Goal: Task Accomplishment & Management: Use online tool/utility

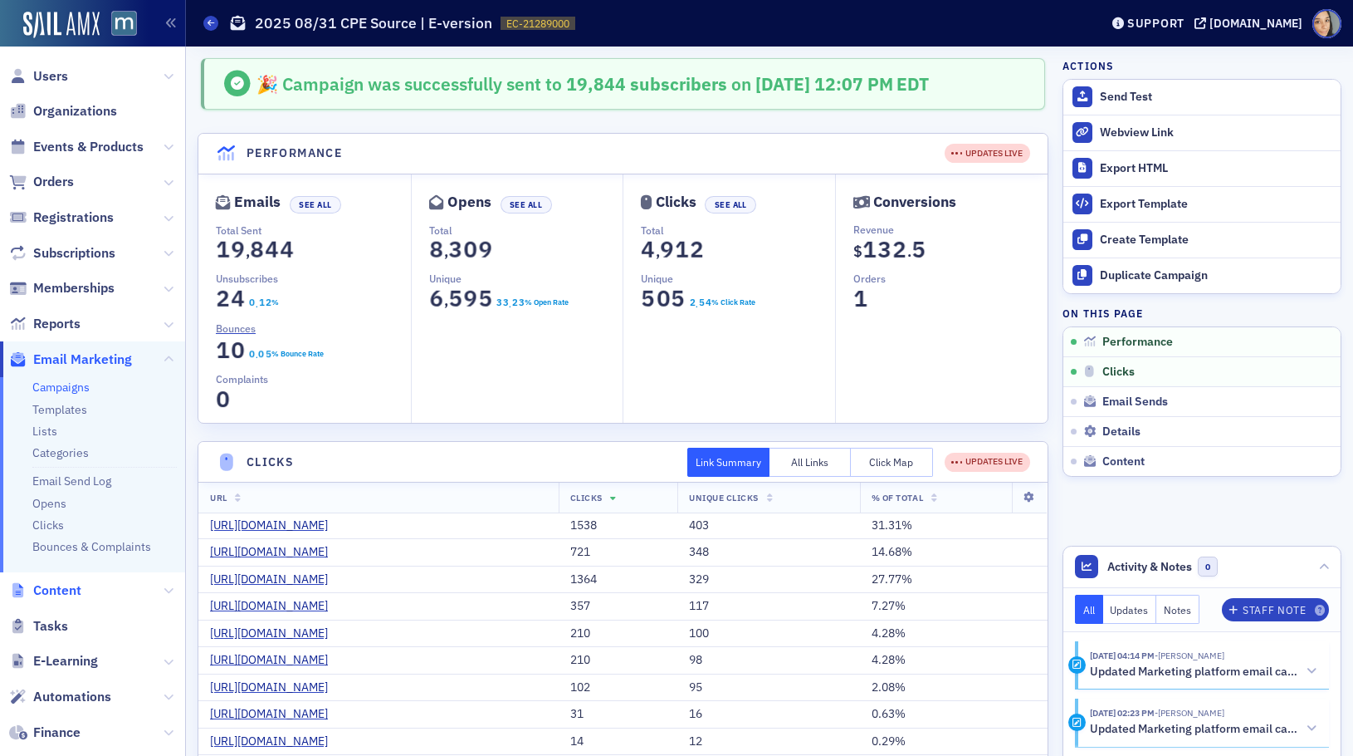
click at [69, 581] on span "Content" at bounding box center [57, 590] width 48 height 18
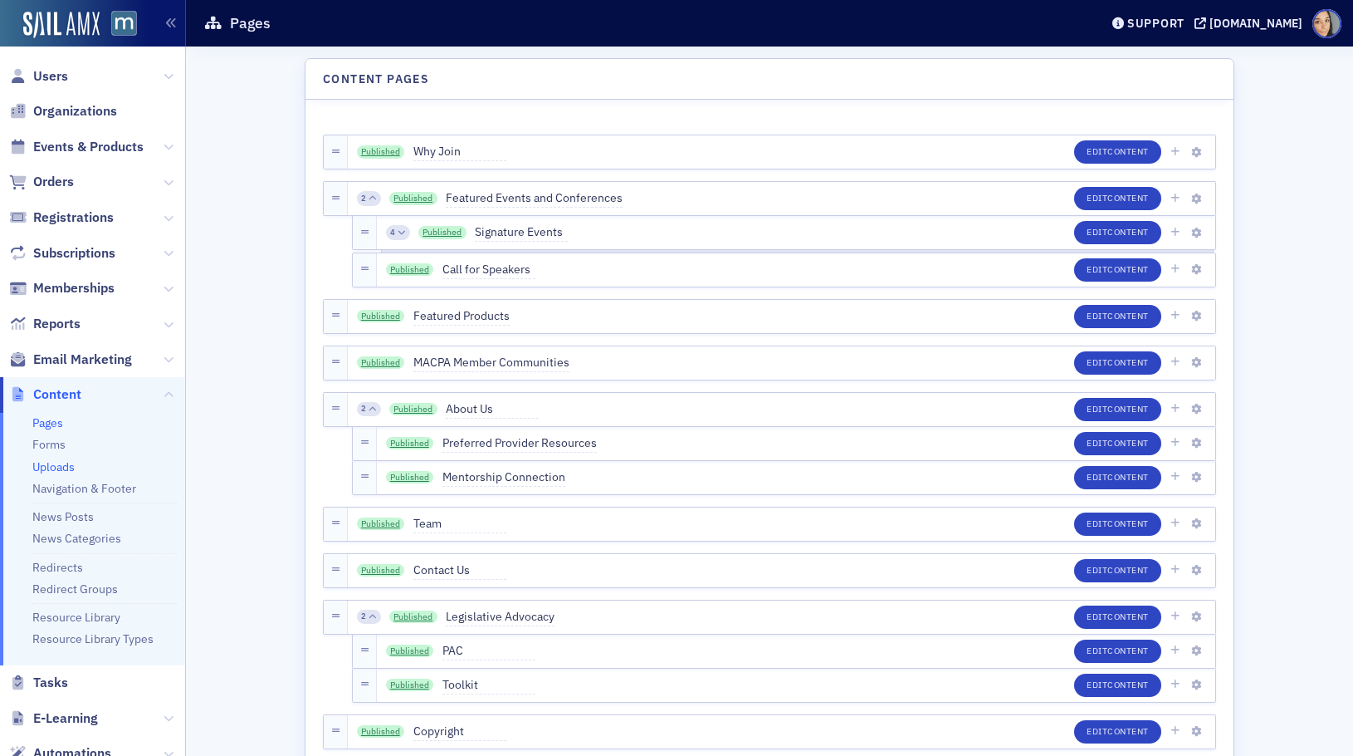
click at [63, 465] on link "Uploads" at bounding box center [53, 466] width 42 height 15
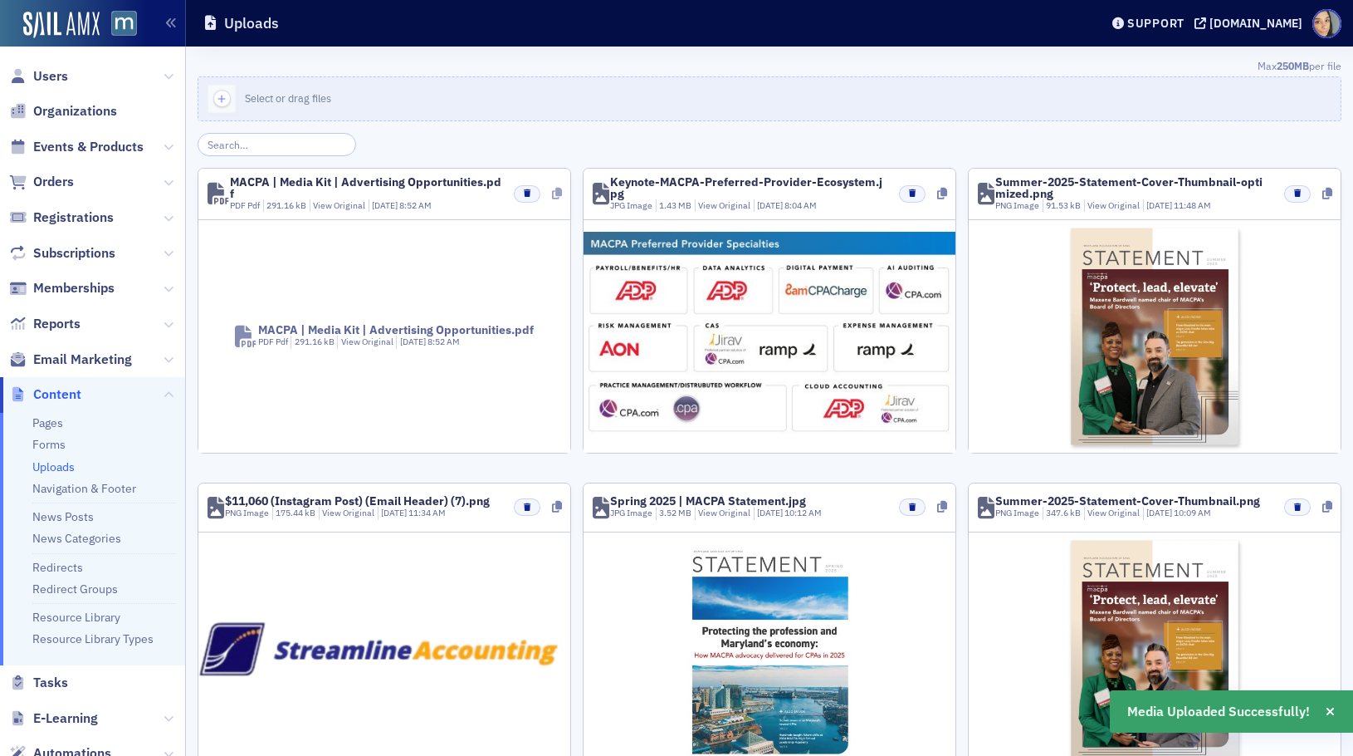
click at [559, 192] on icon at bounding box center [557, 194] width 10 height 12
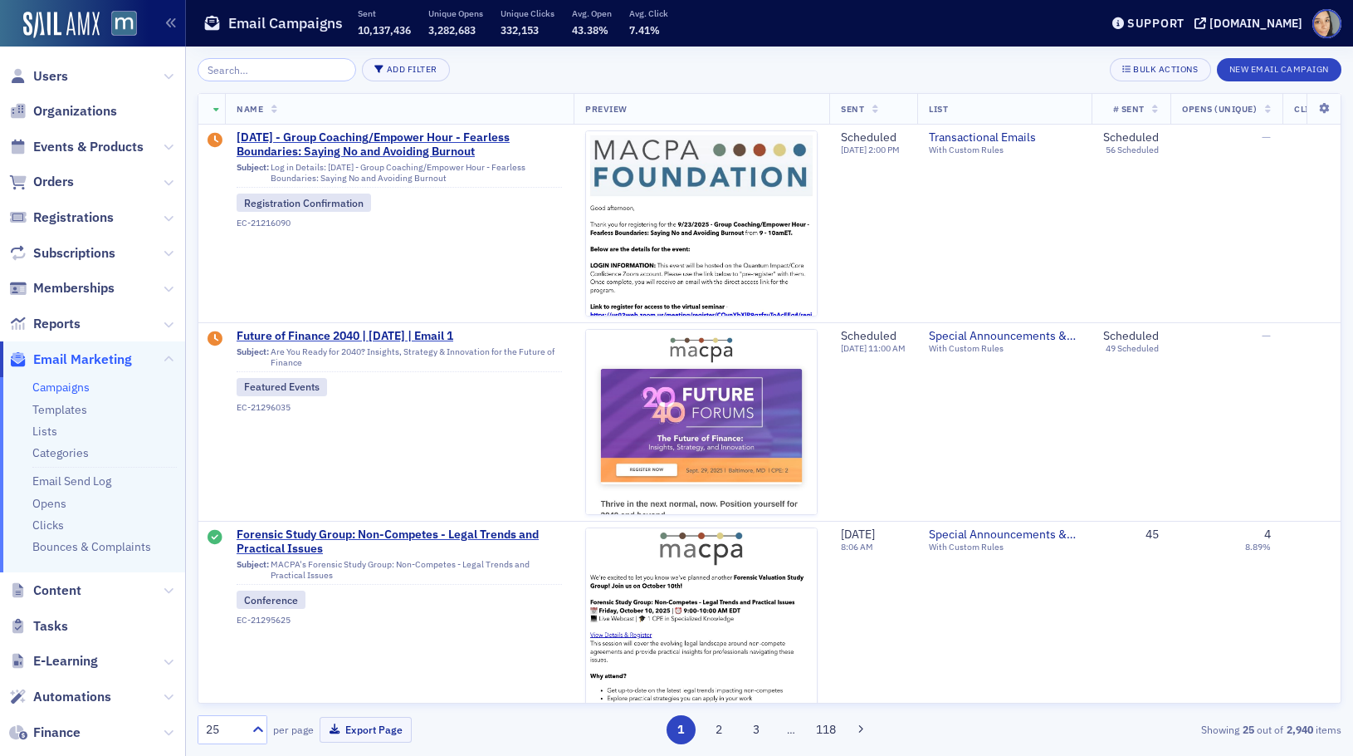
scroll to position [2917, 0]
